Goal: Go to known website: Access a specific website the user already knows

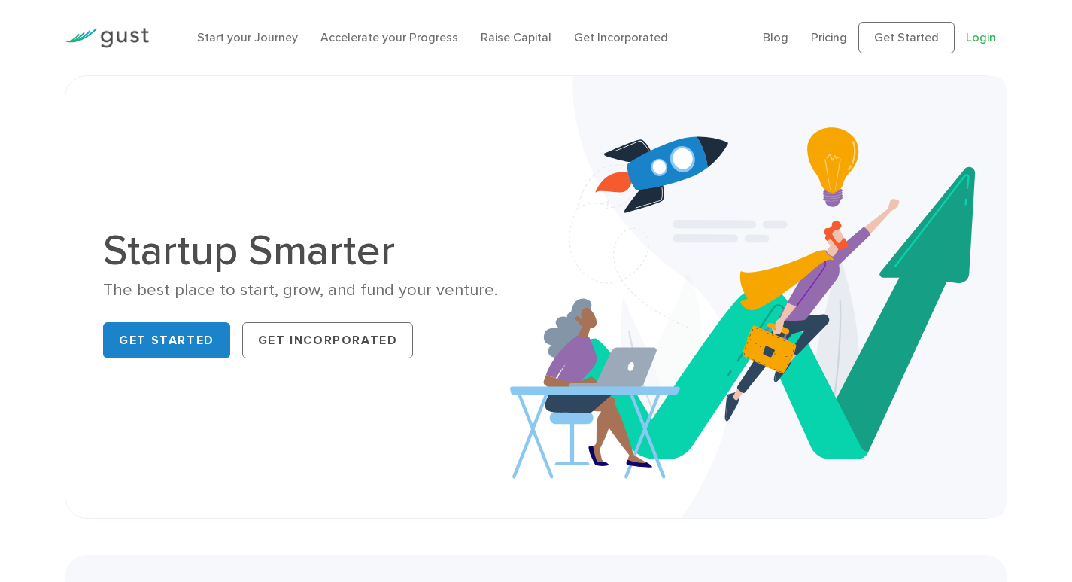
click at [976, 35] on link "Login" at bounding box center [981, 37] width 30 height 14
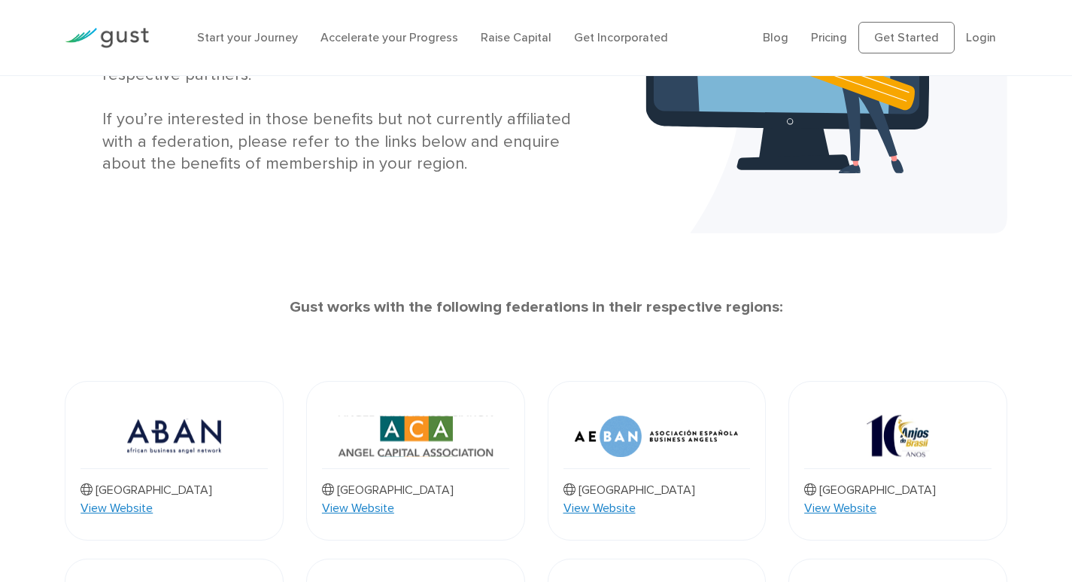
scroll to position [301, 0]
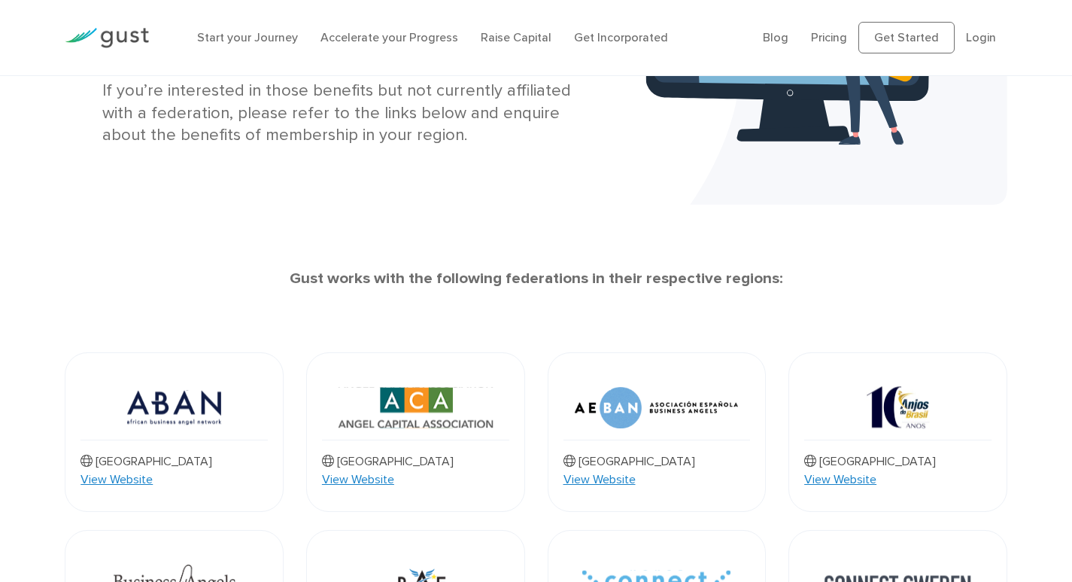
click at [631, 380] on img at bounding box center [656, 408] width 163 height 64
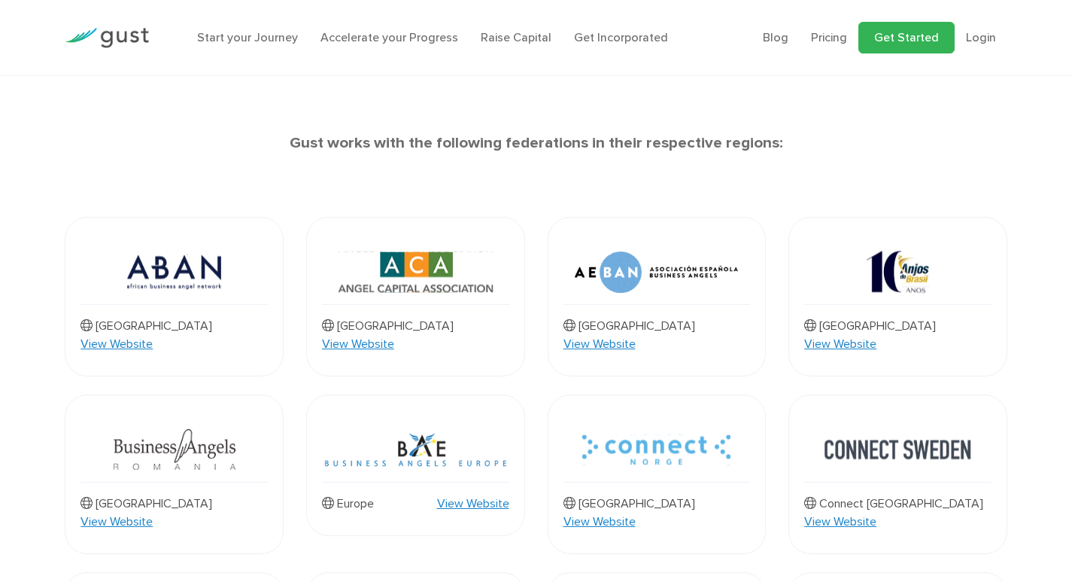
scroll to position [409, 0]
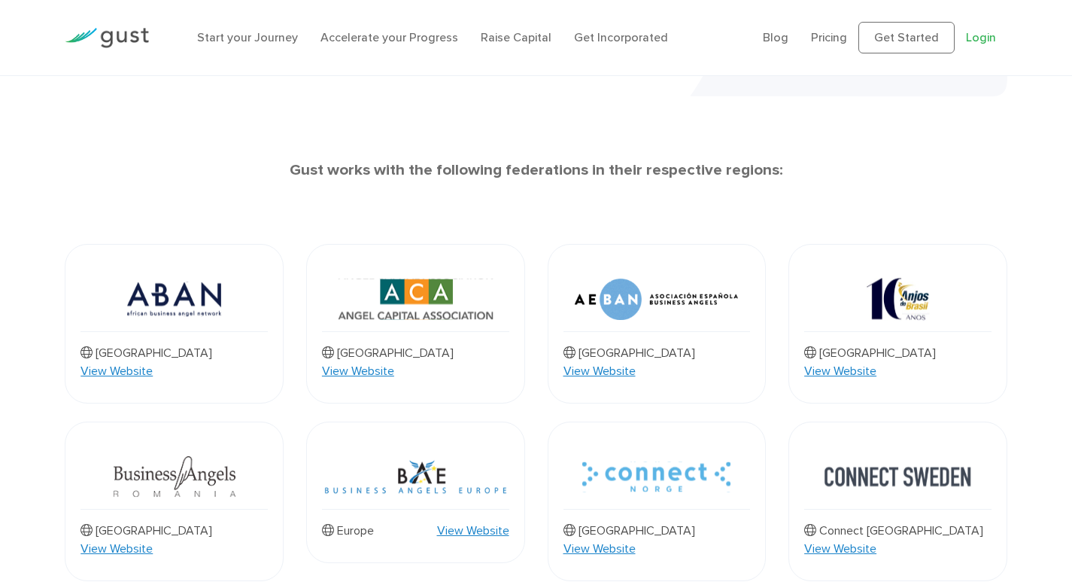
click at [979, 44] on link "Login" at bounding box center [981, 37] width 30 height 14
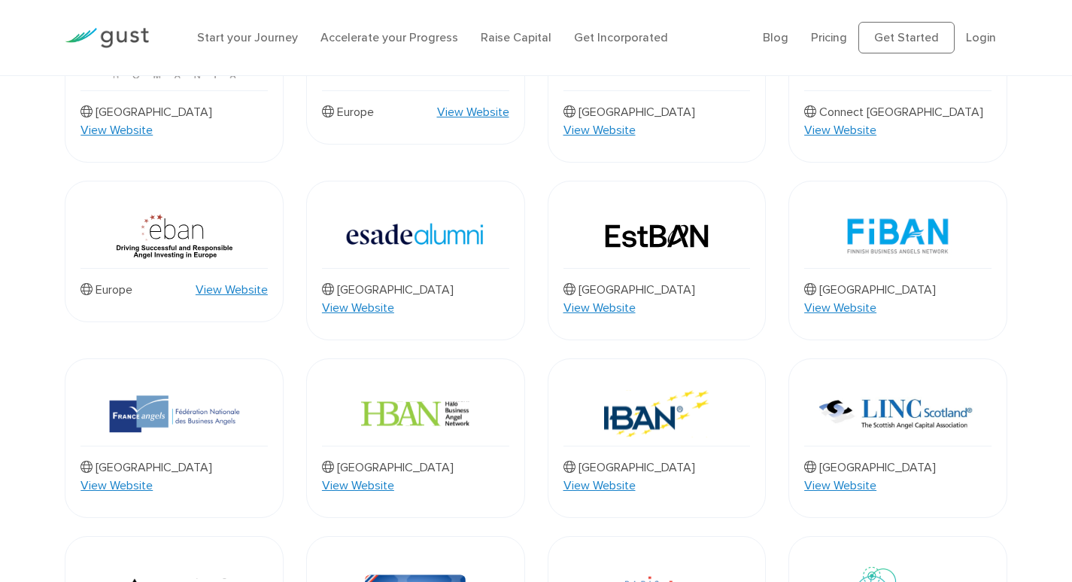
scroll to position [301, 0]
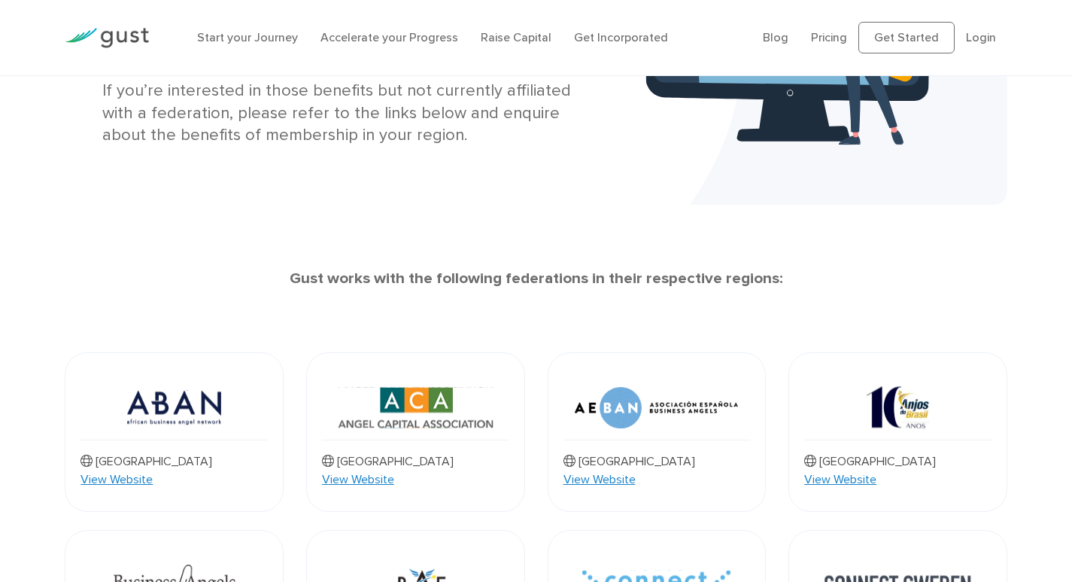
click at [153, 470] on link "View Website" at bounding box center [117, 479] width 72 height 18
